Goal: Task Accomplishment & Management: Manage account settings

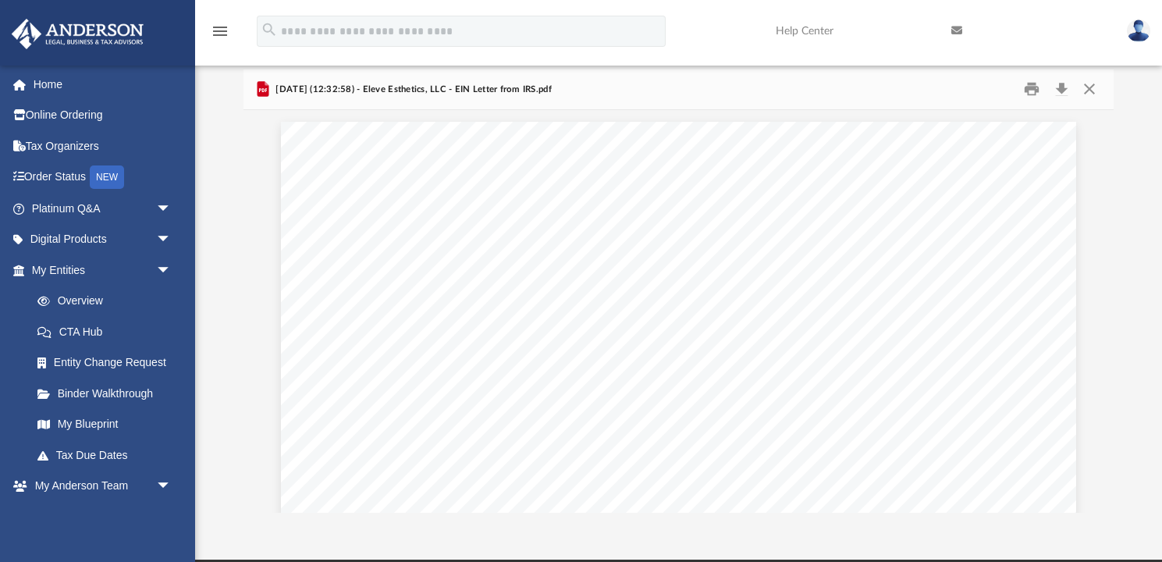
scroll to position [354, 870]
click at [1092, 86] on button "Close" at bounding box center [1089, 89] width 28 height 24
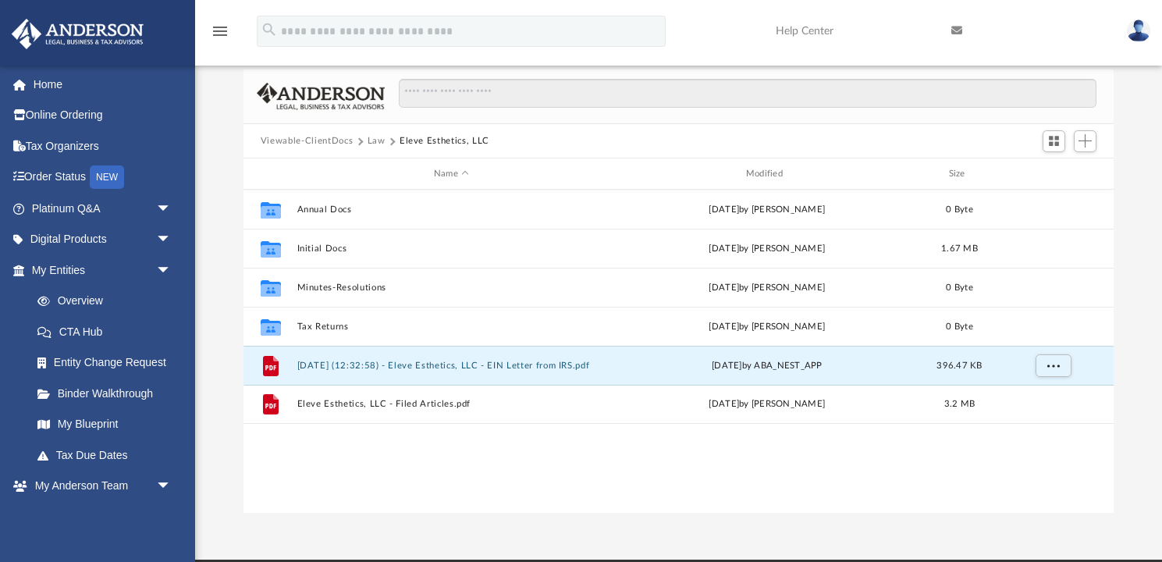
click at [374, 144] on button "Law" at bounding box center [377, 141] width 18 height 14
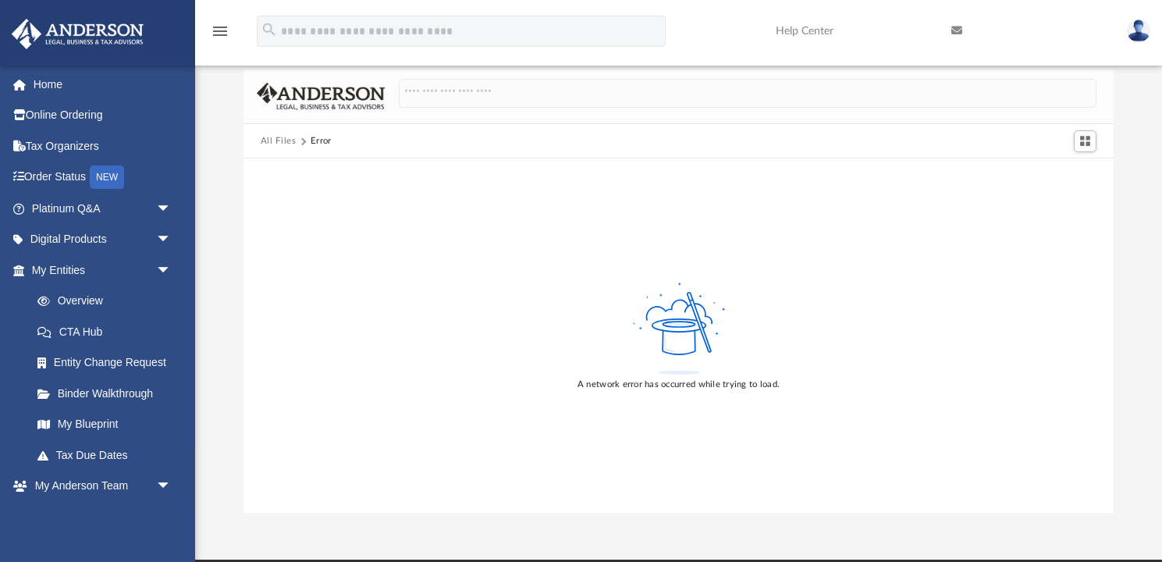
scroll to position [0, 0]
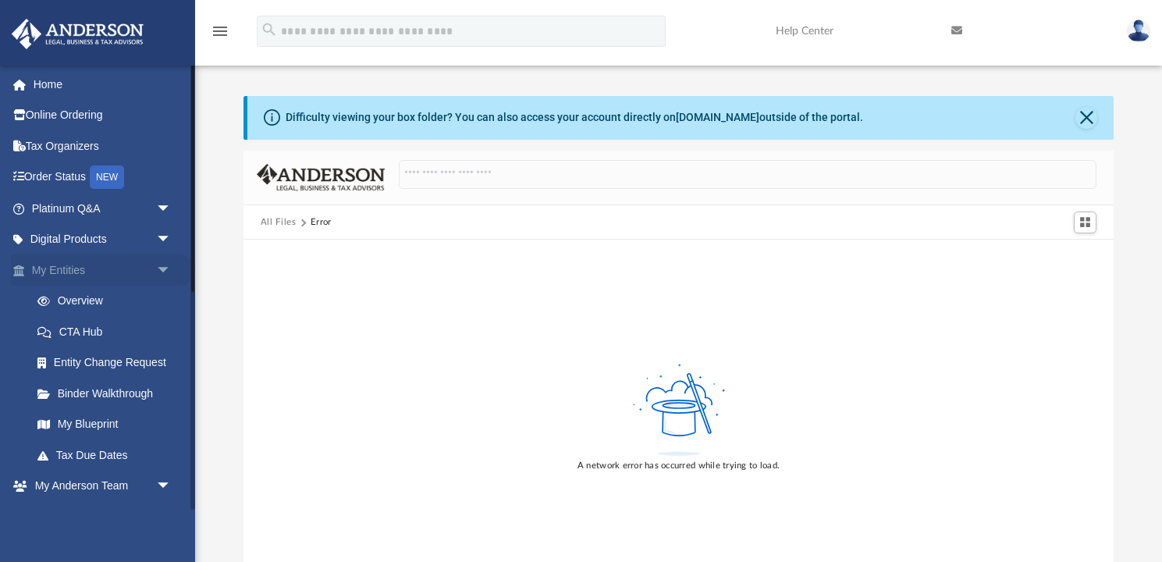
click at [159, 269] on span "arrow_drop_down" at bounding box center [171, 270] width 31 height 32
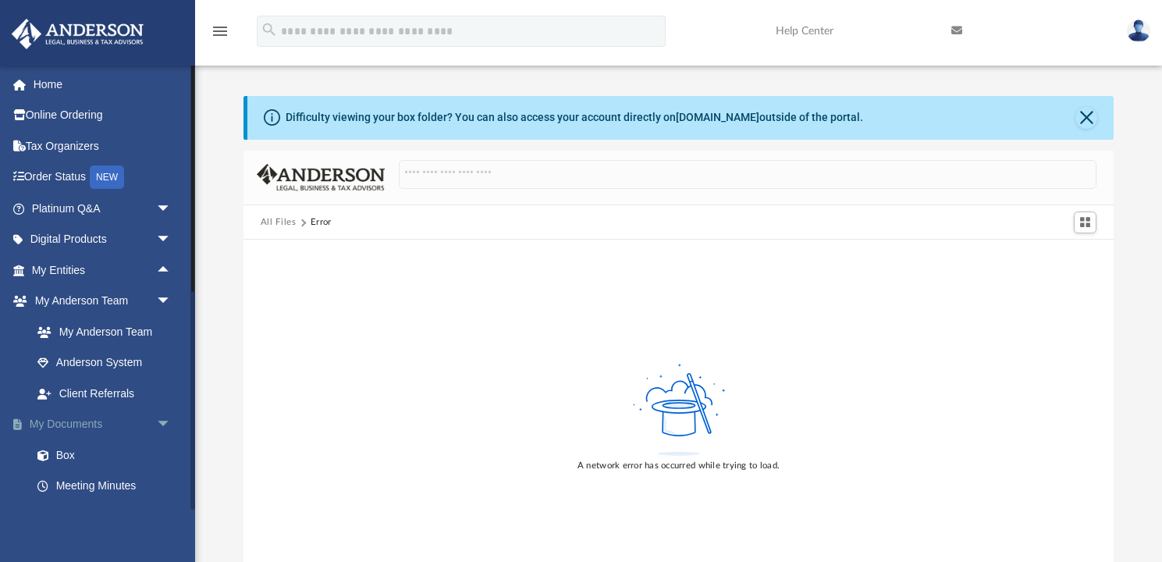
click at [102, 427] on link "My Documents arrow_drop_down" at bounding box center [103, 424] width 184 height 31
click at [81, 426] on link "My Documents arrow_drop_down" at bounding box center [103, 424] width 184 height 31
click at [165, 425] on span "arrow_drop_down" at bounding box center [171, 425] width 31 height 32
click at [83, 422] on link "My Documents arrow_drop_up" at bounding box center [103, 424] width 184 height 31
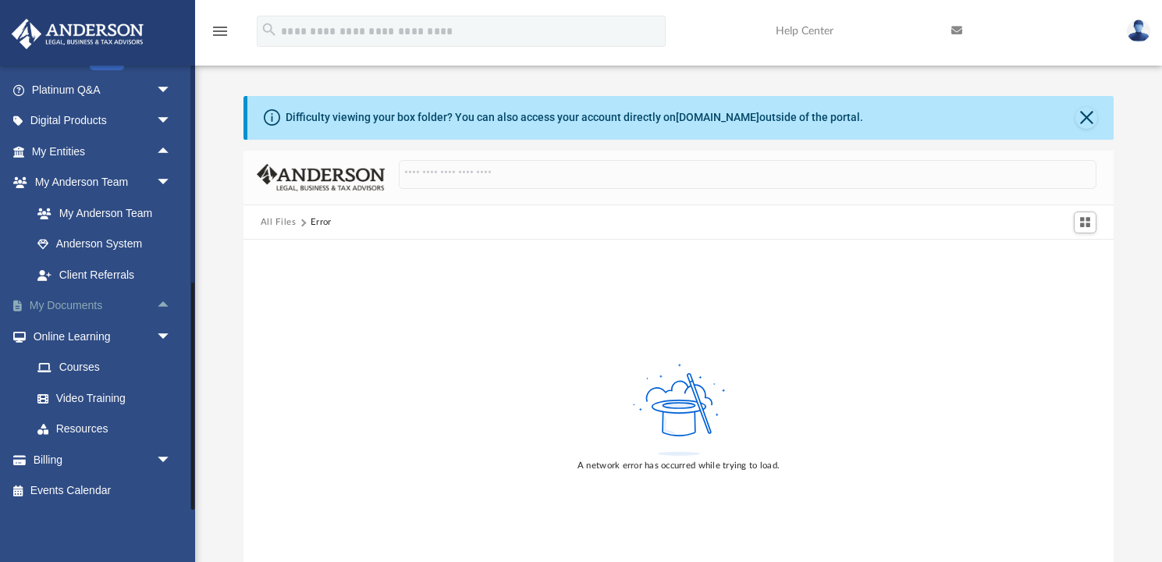
click at [84, 303] on link "My Documents arrow_drop_up" at bounding box center [103, 305] width 184 height 31
click at [289, 222] on button "All Files" at bounding box center [279, 222] width 36 height 14
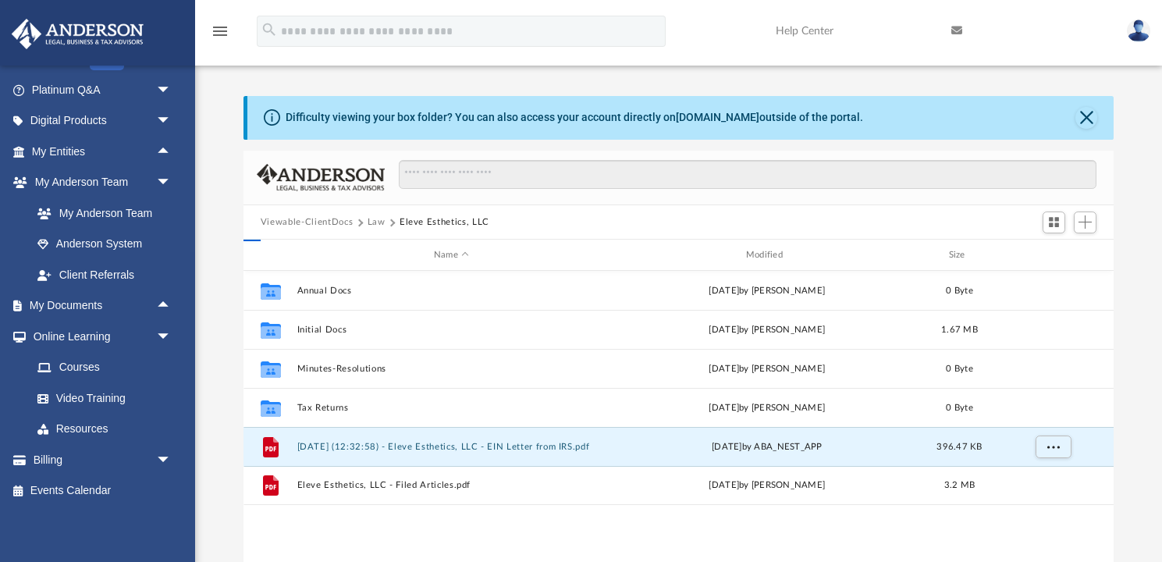
scroll to position [354, 870]
click at [379, 221] on button "Law" at bounding box center [377, 222] width 18 height 14
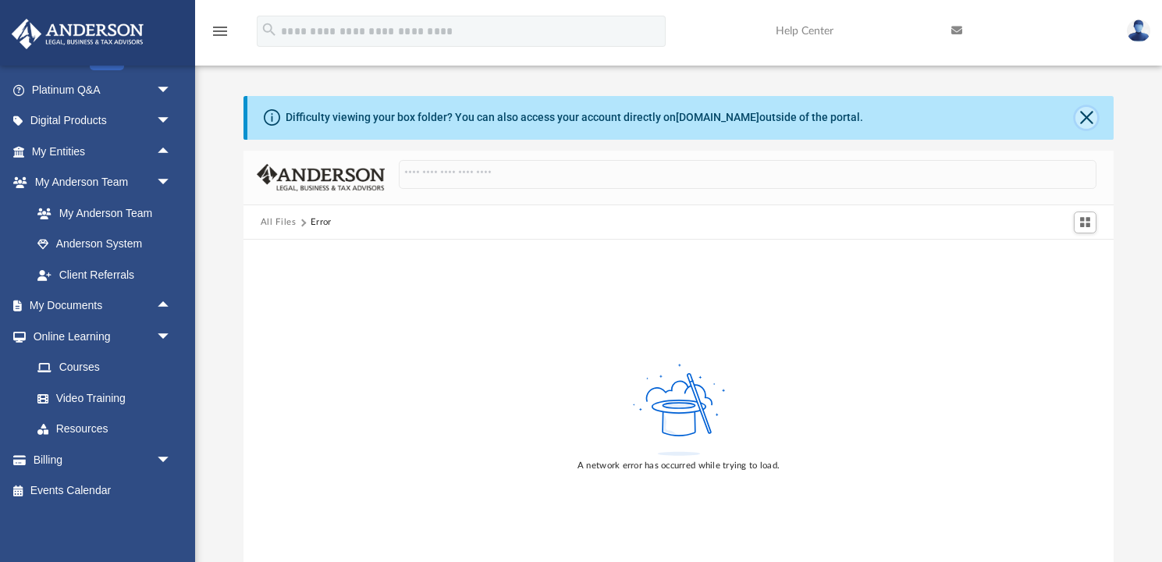
click at [1080, 115] on button "Close" at bounding box center [1086, 118] width 22 height 22
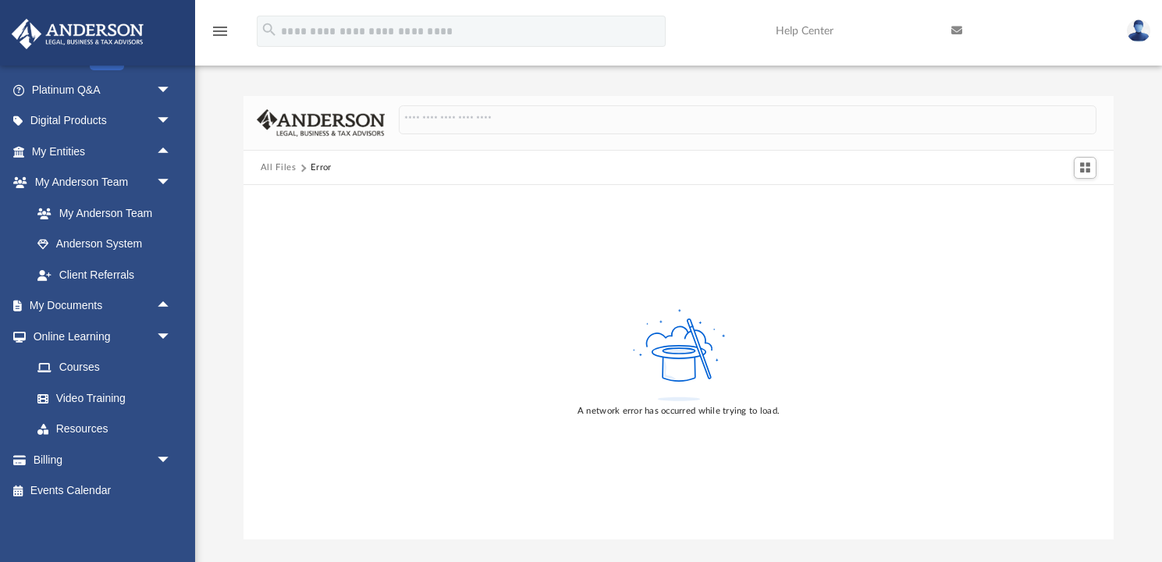
click at [290, 168] on button "All Files" at bounding box center [279, 168] width 36 height 14
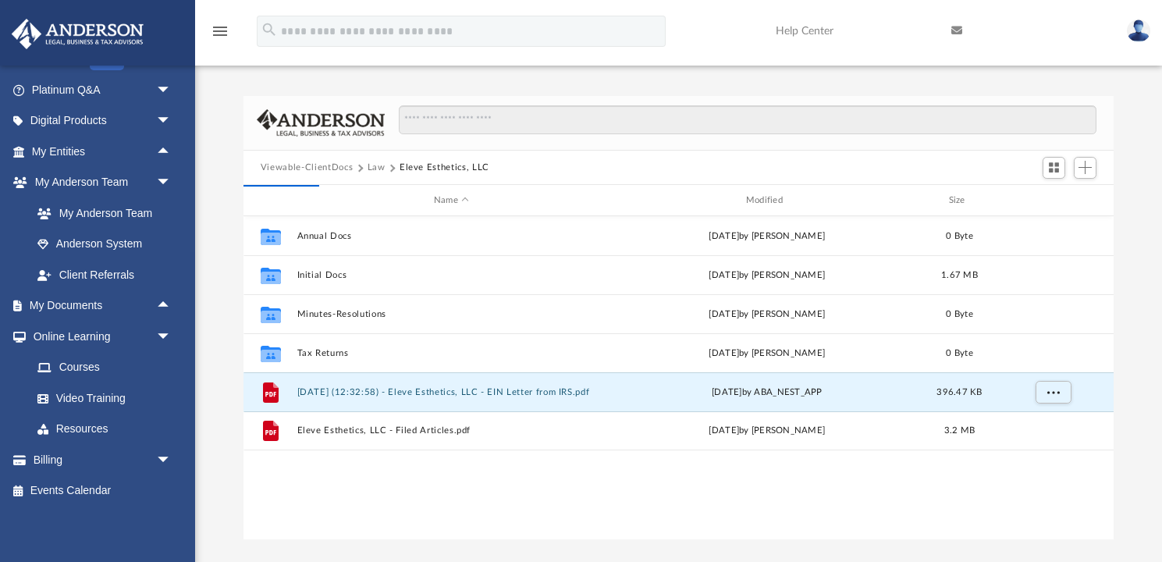
click at [320, 169] on button "Viewable-ClientDocs" at bounding box center [307, 168] width 92 height 14
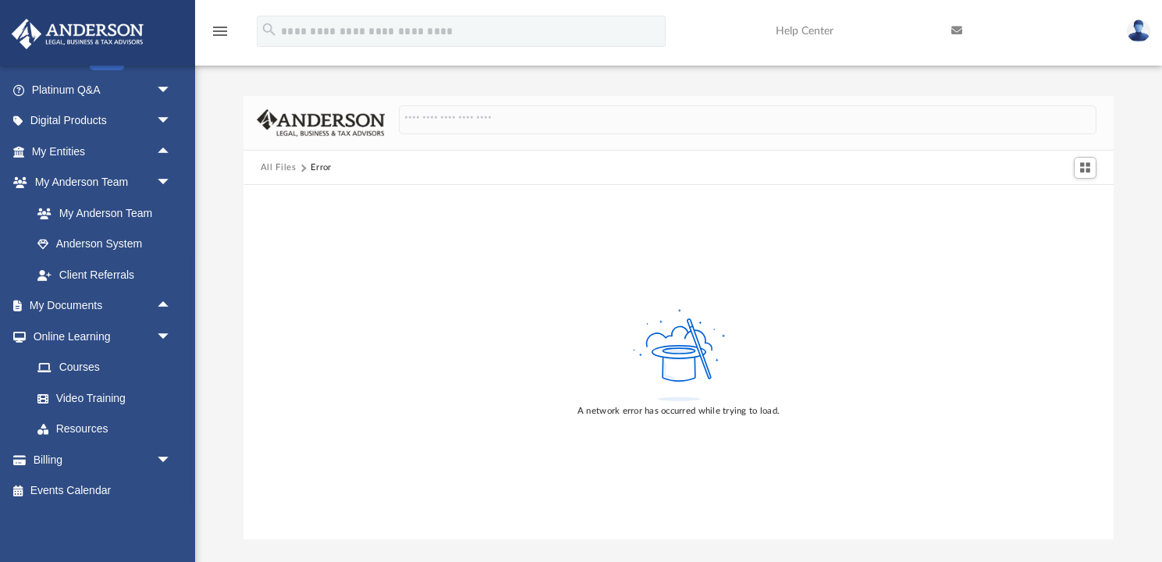
click at [109, 27] on img at bounding box center [77, 34] width 141 height 30
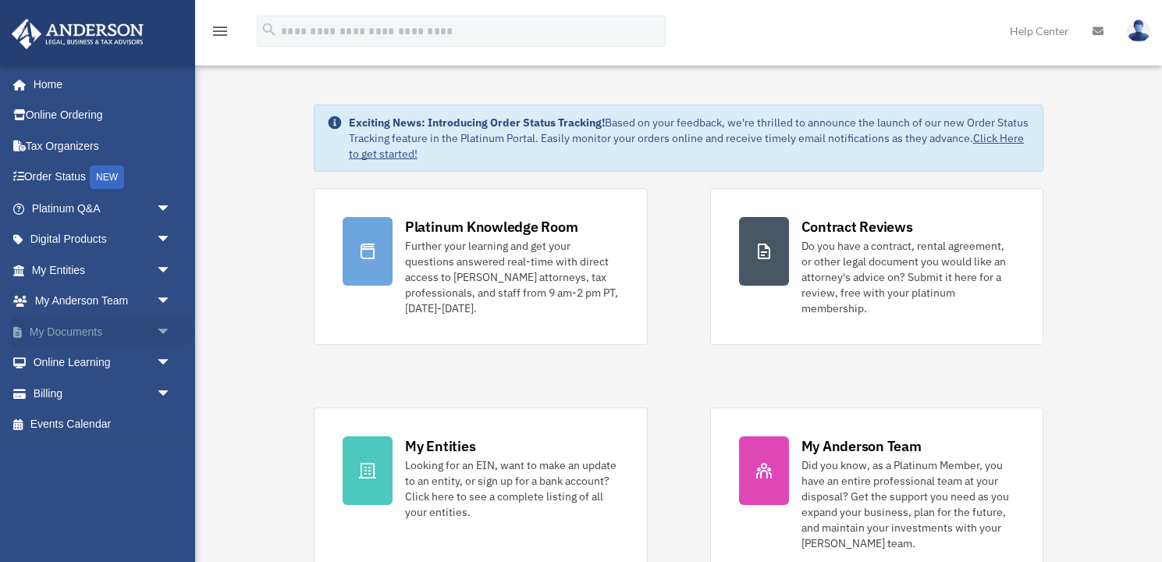
click at [62, 328] on link "My Documents arrow_drop_down" at bounding box center [103, 331] width 184 height 31
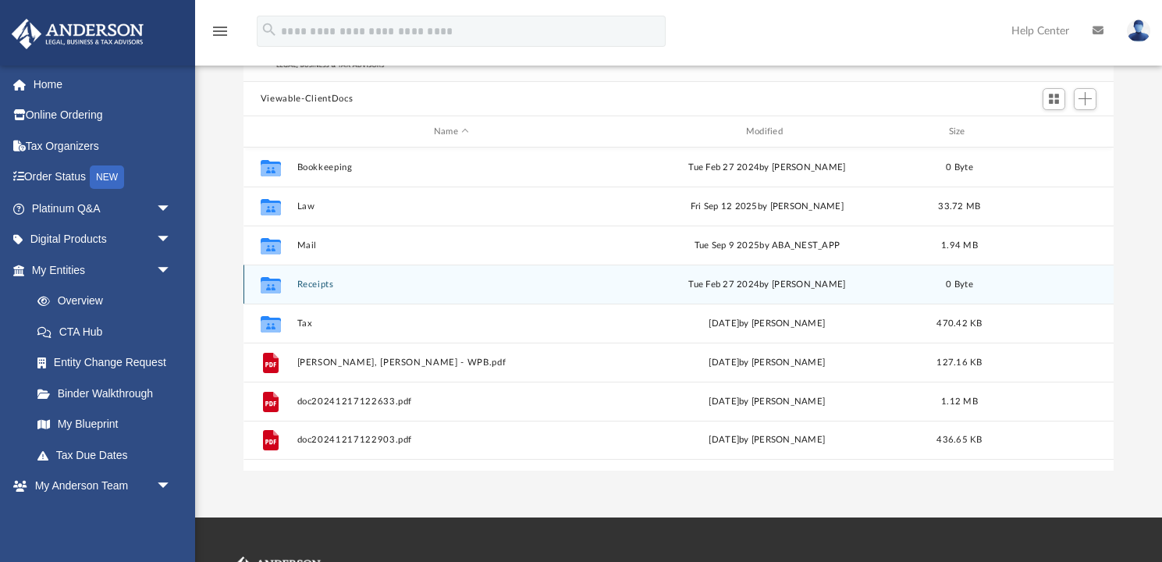
scroll to position [132, 0]
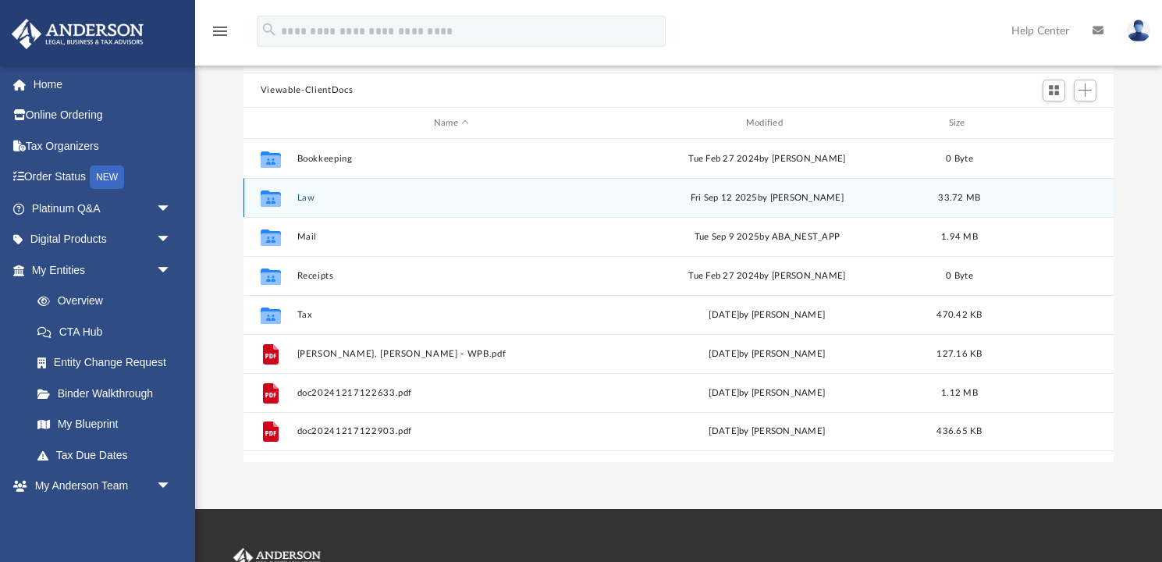
click at [311, 198] on button "Law" at bounding box center [451, 198] width 309 height 10
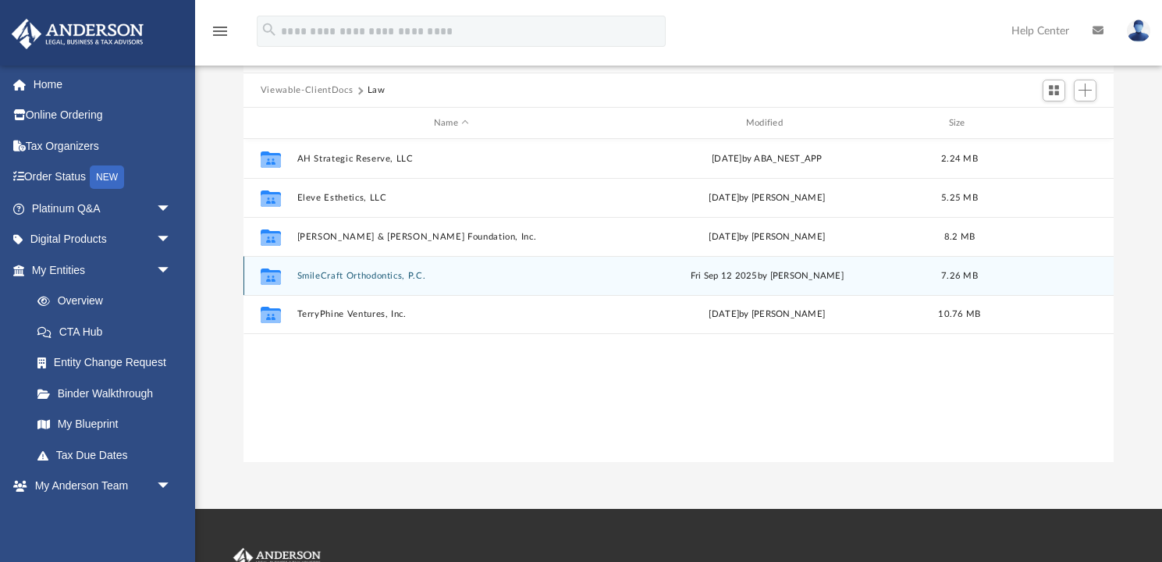
click at [343, 275] on button "SmileCraft Orthodontics, P.C." at bounding box center [451, 276] width 309 height 10
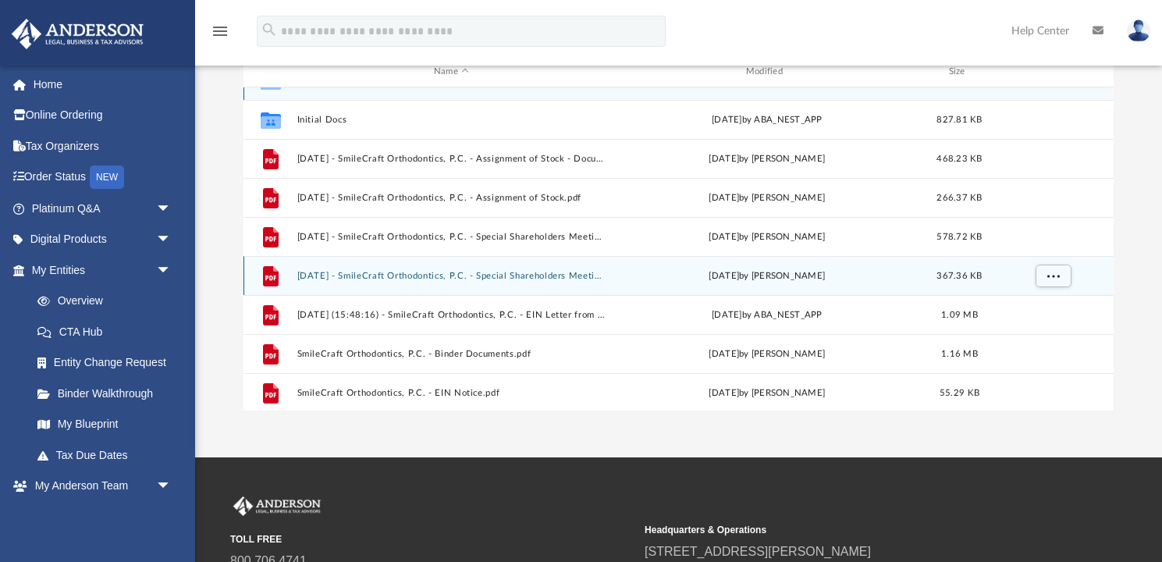
scroll to position [28, 0]
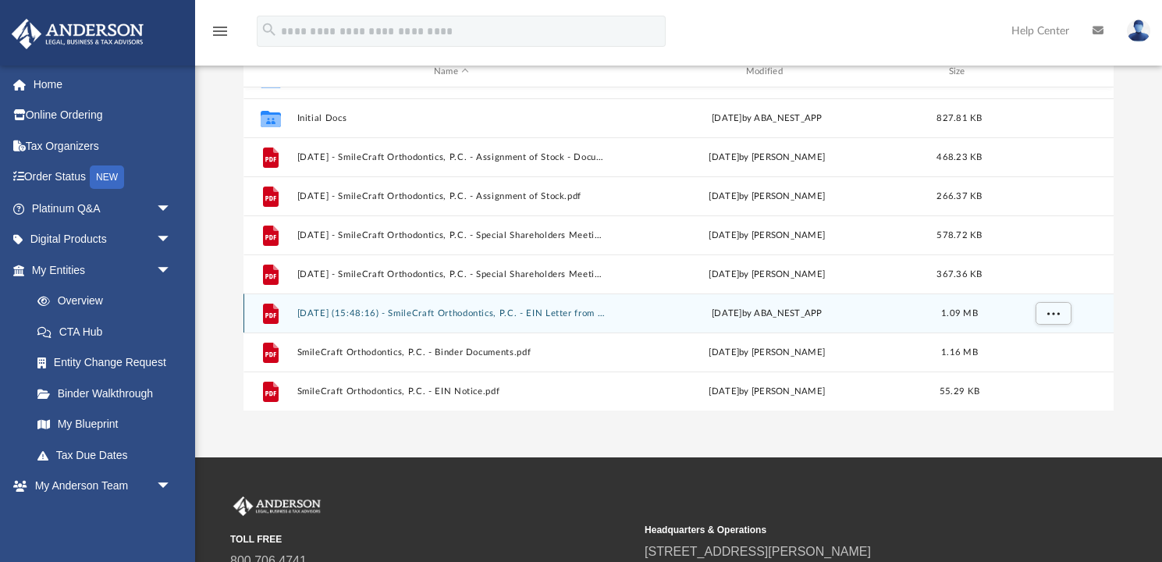
click at [418, 311] on button "2024.10.10 (15:48:16) - SmileCraft Orthodontics, P.C. - EIN Letter from IRS.pdf" at bounding box center [451, 313] width 309 height 10
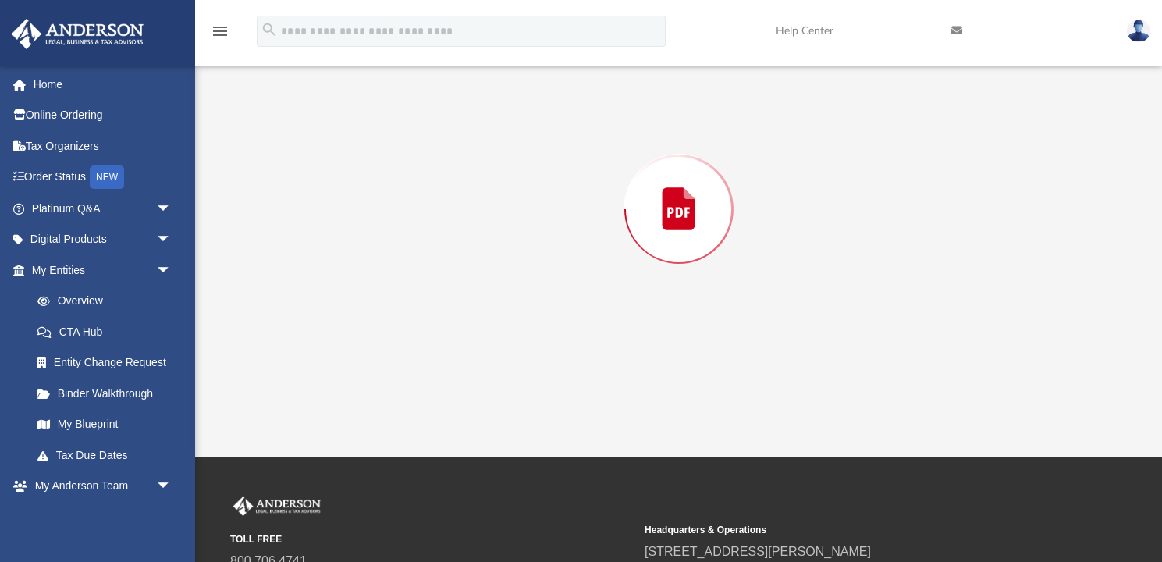
scroll to position [150, 0]
